Goal: Task Accomplishment & Management: Use online tool/utility

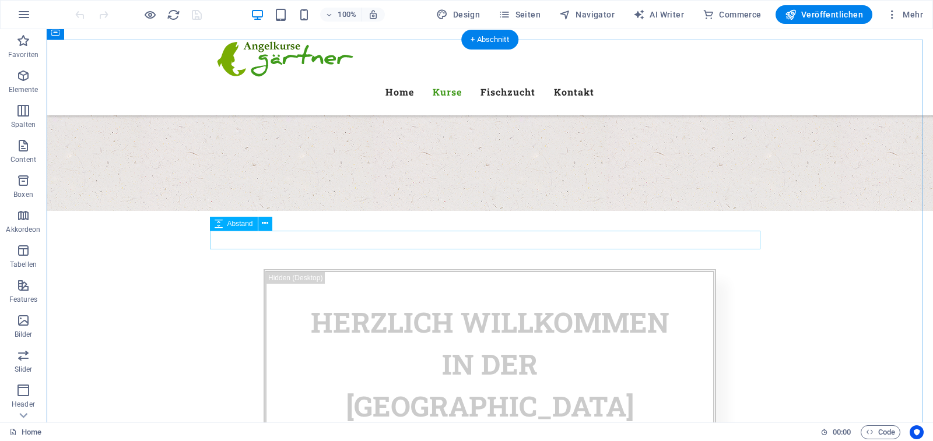
scroll to position [700, 0]
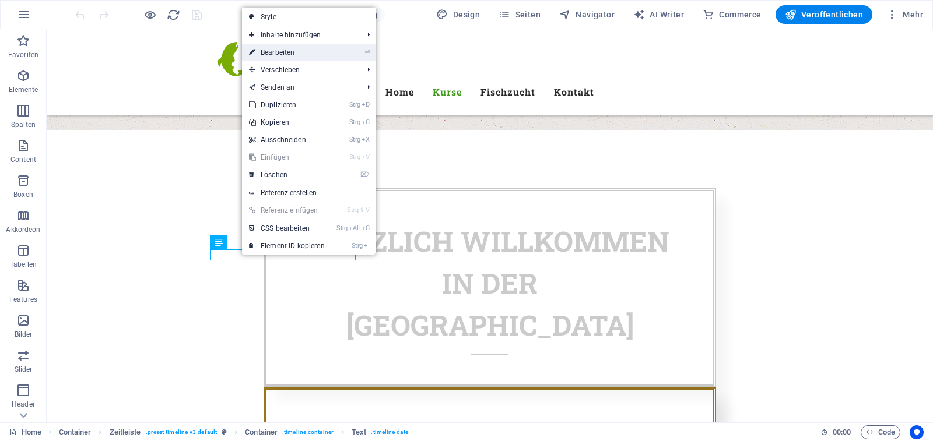
click at [323, 54] on link "⏎ Bearbeiten" at bounding box center [287, 52] width 90 height 17
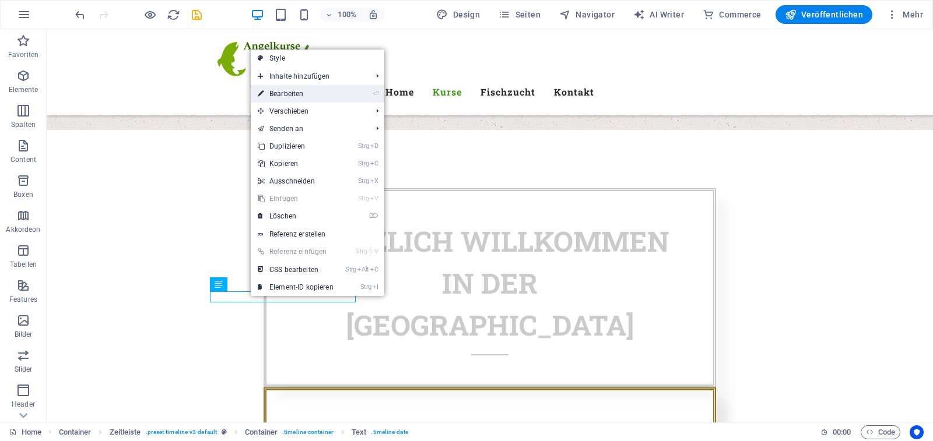
drag, startPoint x: 299, startPoint y: 96, endPoint x: 47, endPoint y: 66, distance: 253.7
click at [299, 96] on link "⏎ Bearbeiten" at bounding box center [296, 93] width 90 height 17
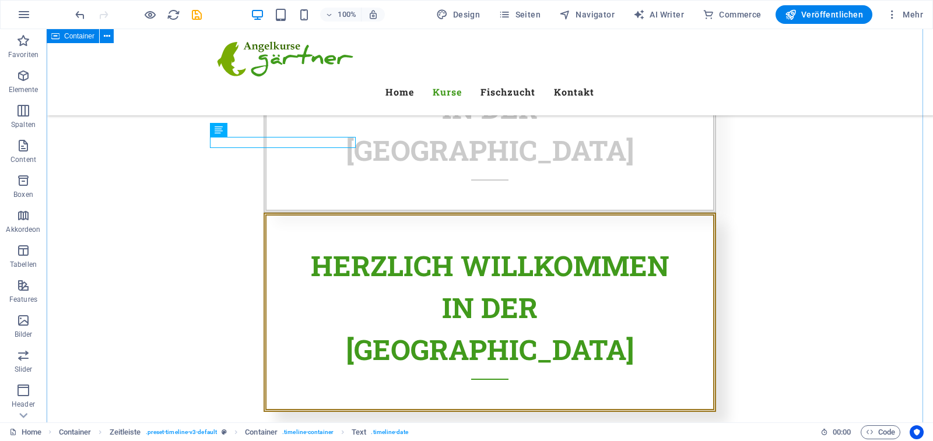
scroll to position [933, 0]
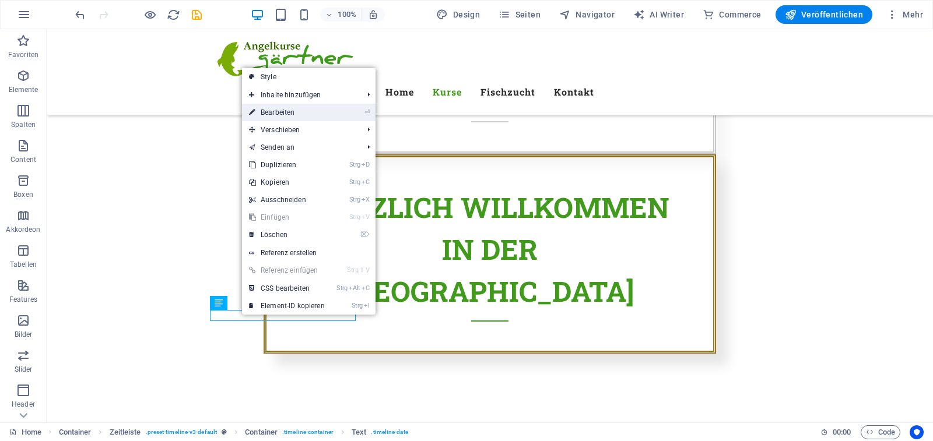
click at [295, 110] on link "⏎ Bearbeiten" at bounding box center [287, 112] width 90 height 17
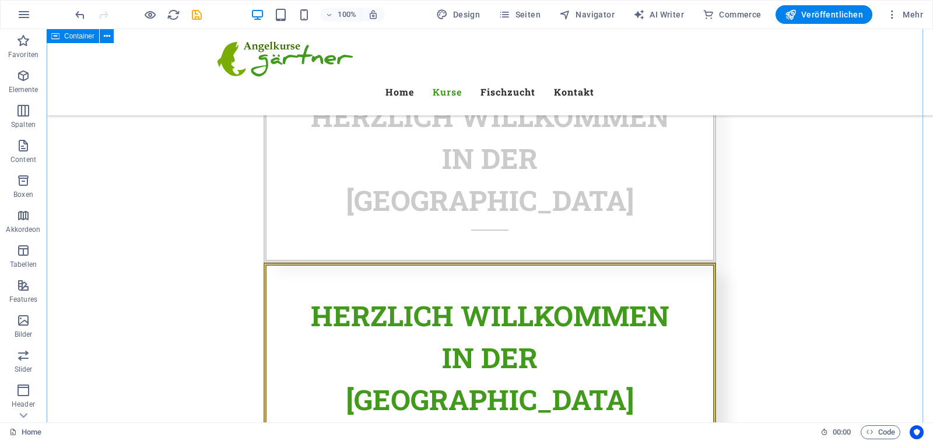
scroll to position [816, 0]
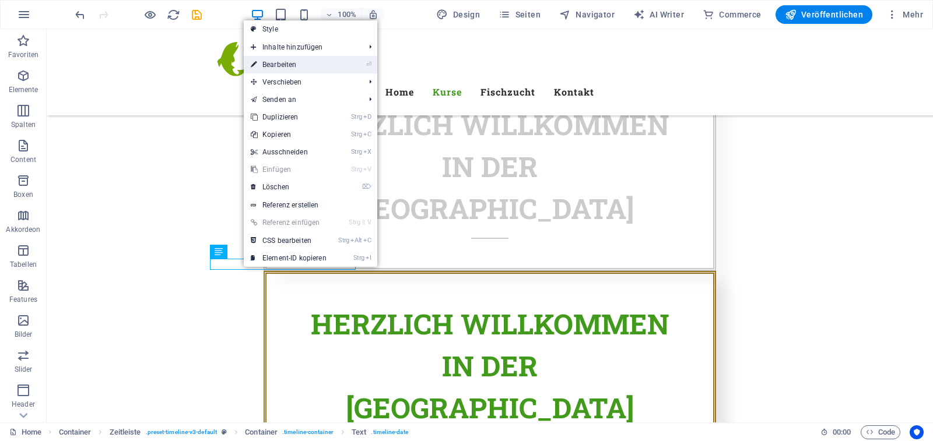
click at [314, 67] on link "⏎ Bearbeiten" at bounding box center [289, 64] width 90 height 17
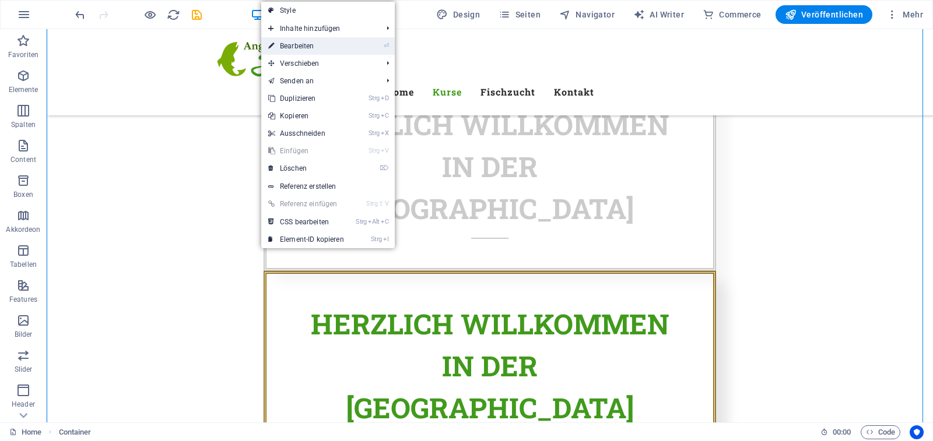
click at [319, 46] on link "⏎ Bearbeiten" at bounding box center [306, 45] width 90 height 17
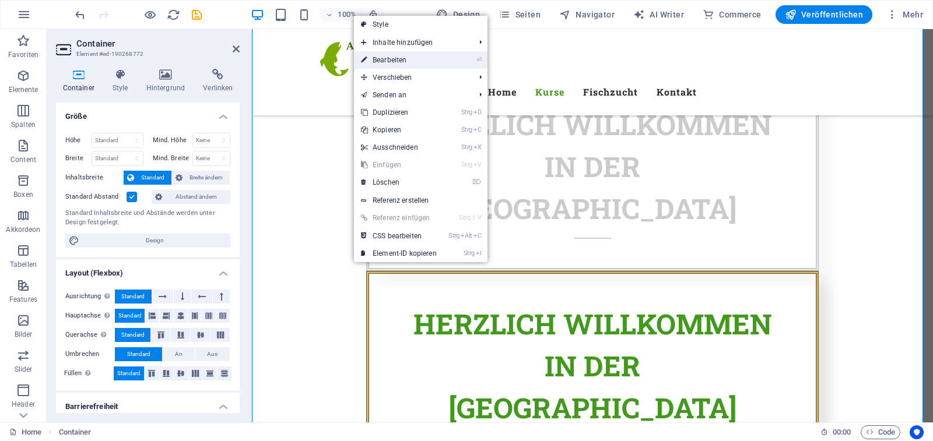
click at [401, 58] on link "⏎ Bearbeiten" at bounding box center [399, 59] width 90 height 17
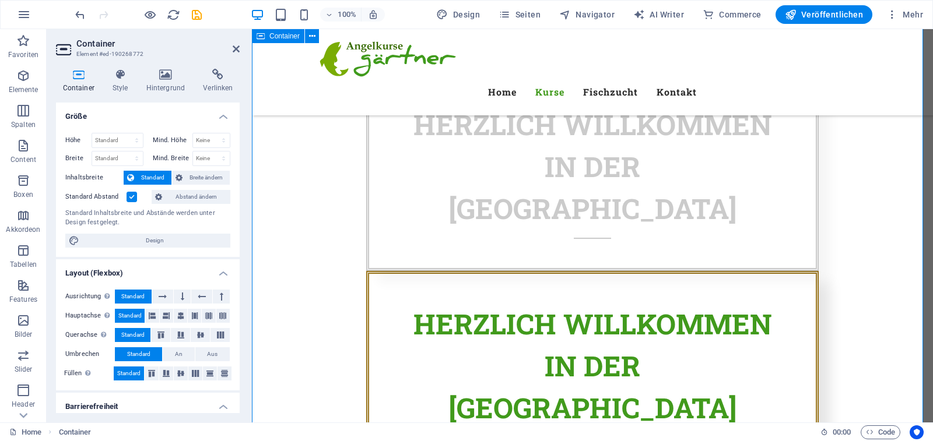
click at [237, 47] on icon at bounding box center [236, 48] width 7 height 9
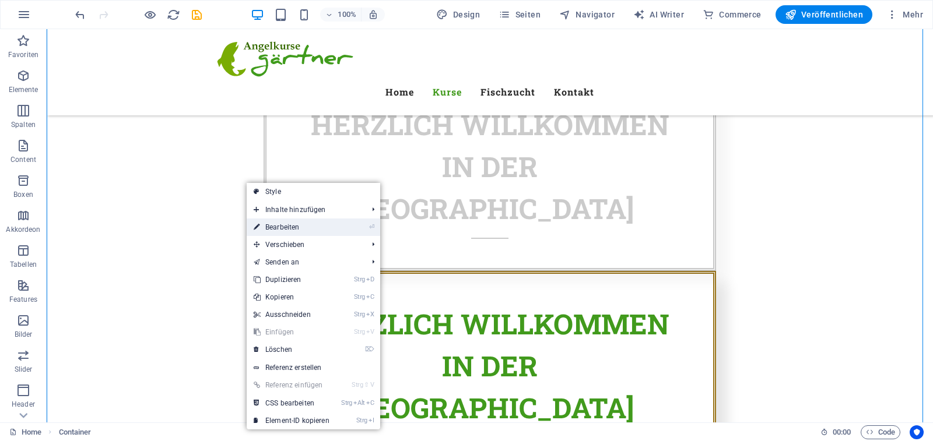
click at [280, 226] on link "⏎ Bearbeiten" at bounding box center [292, 227] width 90 height 17
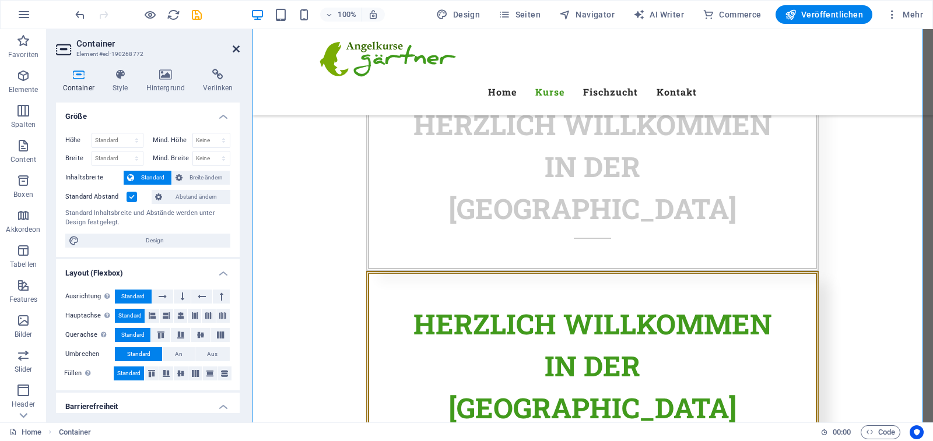
click at [237, 47] on icon at bounding box center [236, 48] width 7 height 9
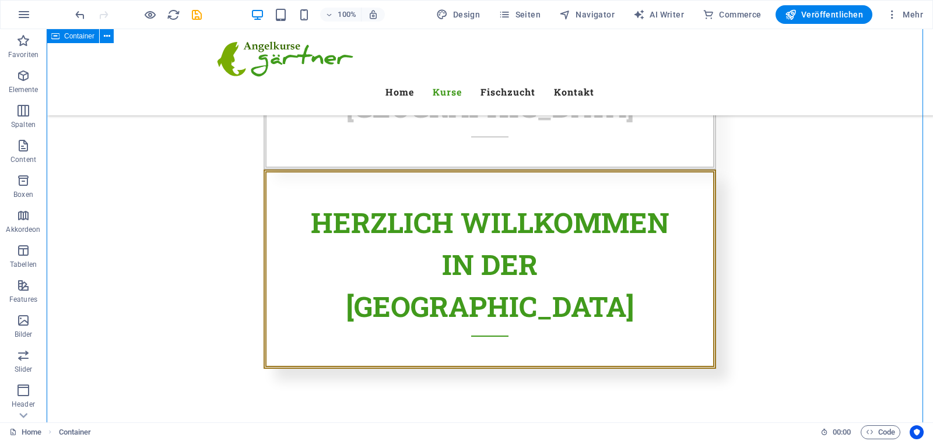
scroll to position [933, 0]
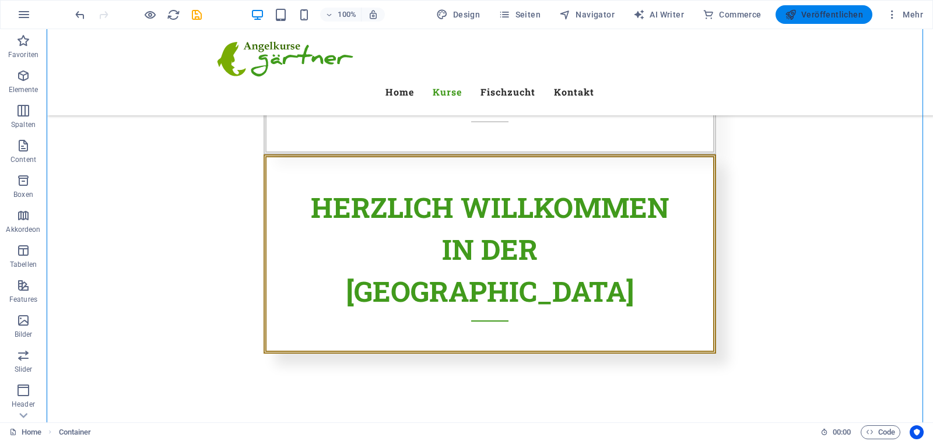
click at [826, 16] on span "Veröffentlichen" at bounding box center [824, 15] width 78 height 12
